Goal: Go to known website: Access a specific website the user already knows

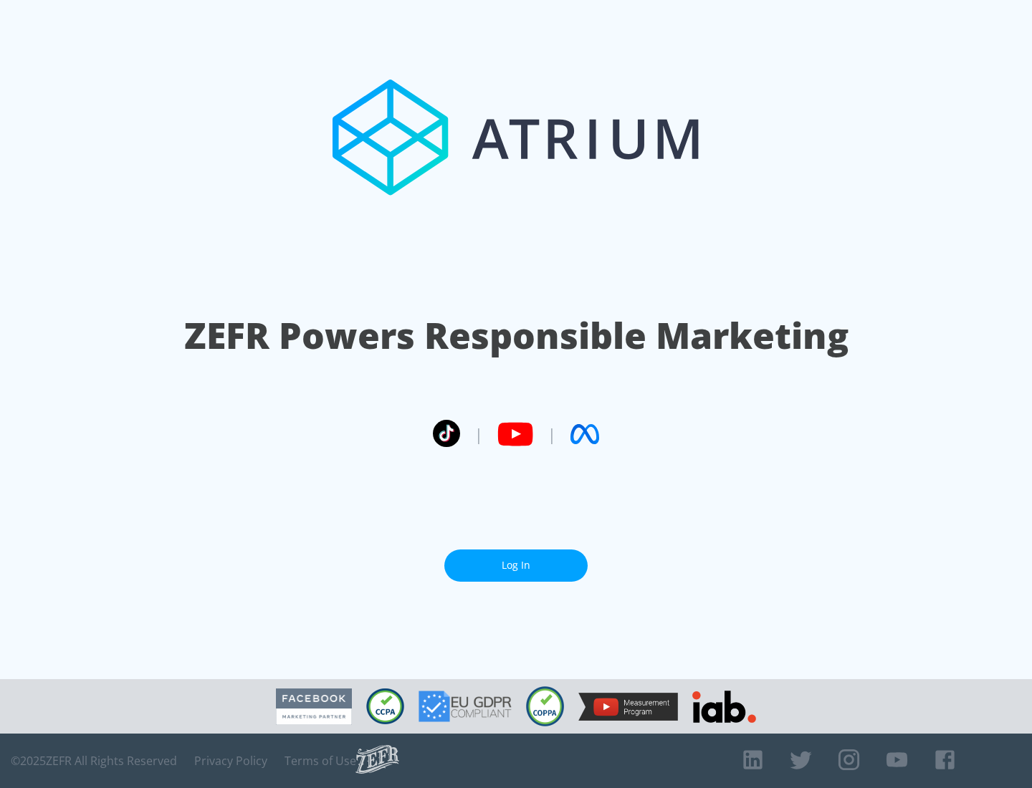
click at [516, 560] on link "Log In" at bounding box center [515, 566] width 143 height 32
